Goal: Information Seeking & Learning: Learn about a topic

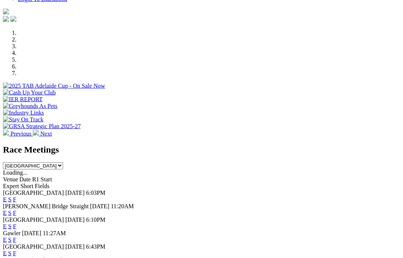
scroll to position [207, 0]
click at [16, 196] on link "F" at bounding box center [14, 199] width 3 height 6
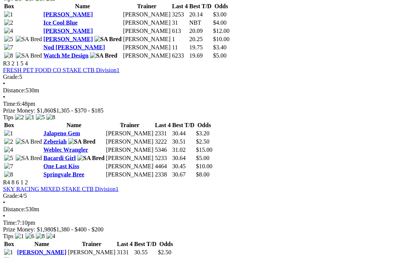
scroll to position [552, 0]
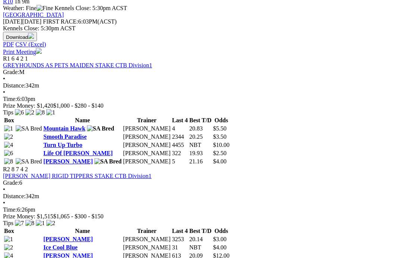
scroll to position [327, 0]
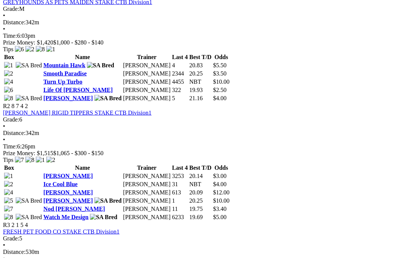
scroll to position [391, 0]
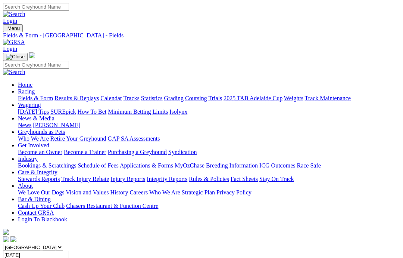
scroll to position [421, 0]
